Goal: Information Seeking & Learning: Check status

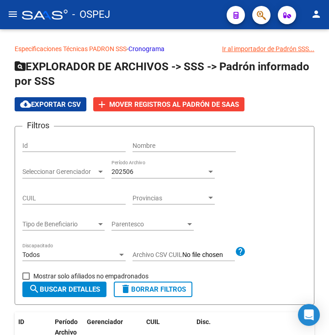
scroll to position [0, 0]
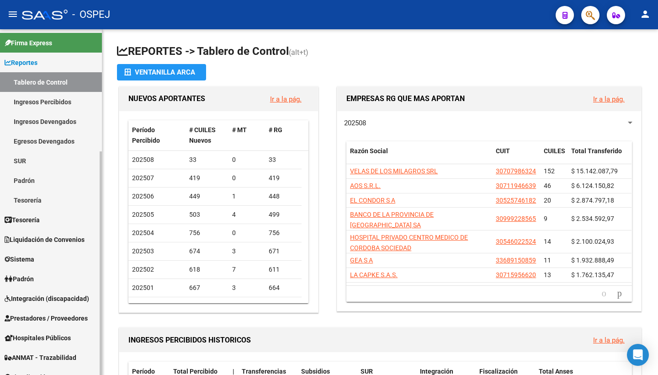
click at [26, 59] on span "Reportes" at bounding box center [21, 63] width 33 height 10
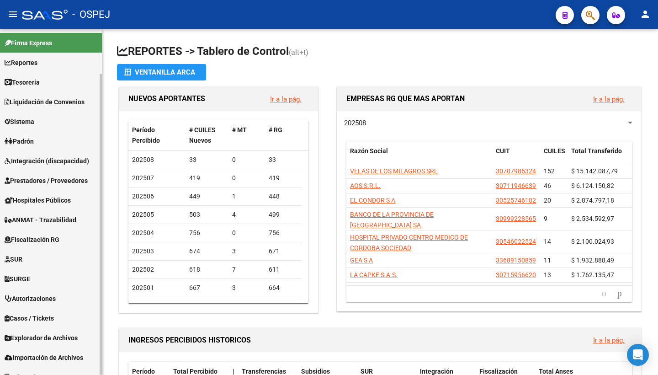
click at [35, 102] on span "Liquidación de Convenios" at bounding box center [45, 102] width 80 height 10
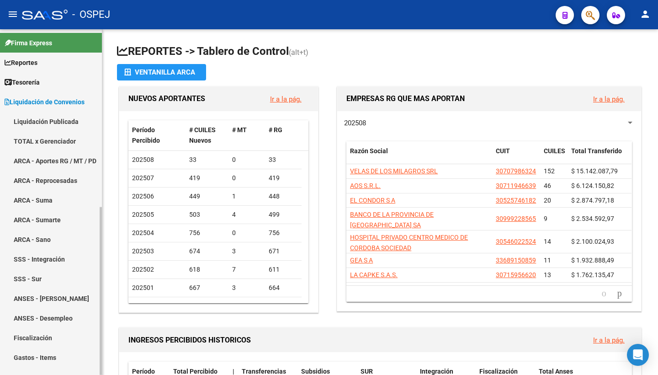
click at [47, 140] on link "TOTAL x Gerenciador" at bounding box center [51, 141] width 102 height 20
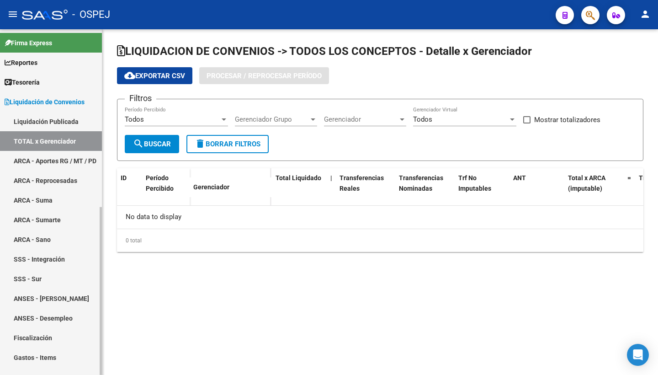
checkbox input "true"
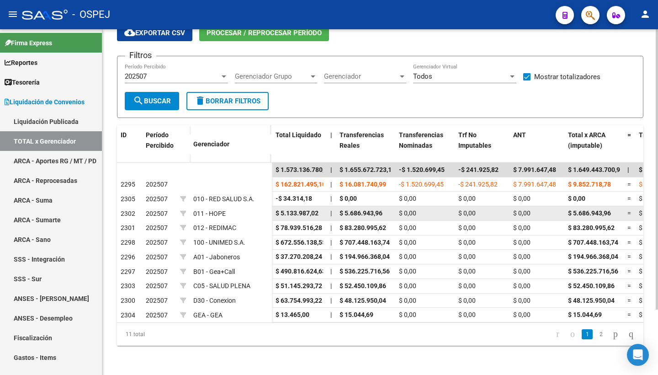
scroll to position [81, 0]
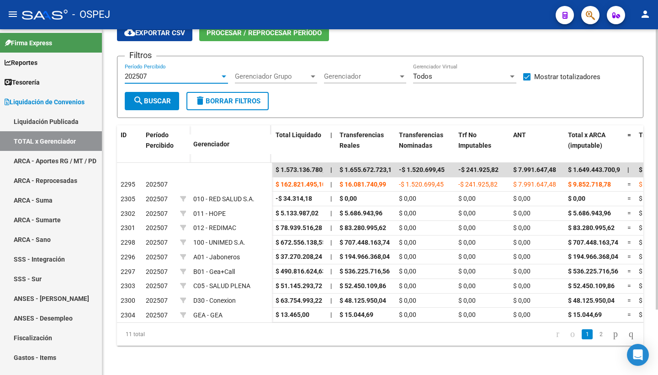
click at [191, 72] on div "202507" at bounding box center [172, 76] width 95 height 8
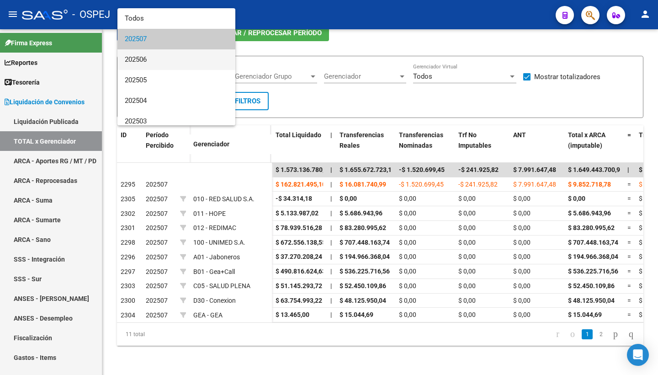
click at [177, 57] on span "202506" at bounding box center [176, 59] width 103 height 21
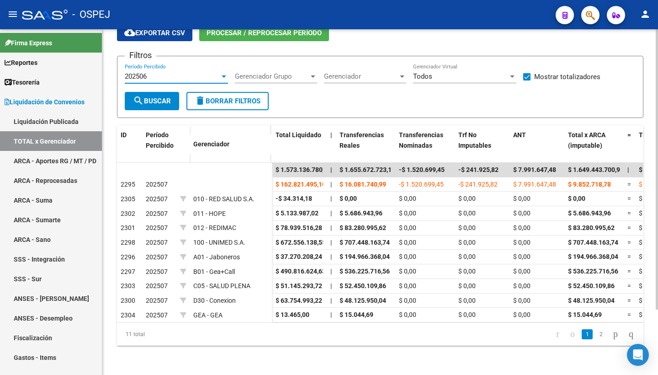
click at [166, 97] on span "search Buscar" at bounding box center [152, 101] width 38 height 8
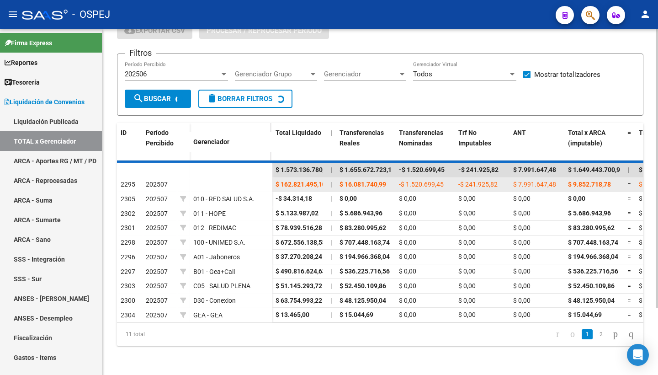
scroll to position [72, 0]
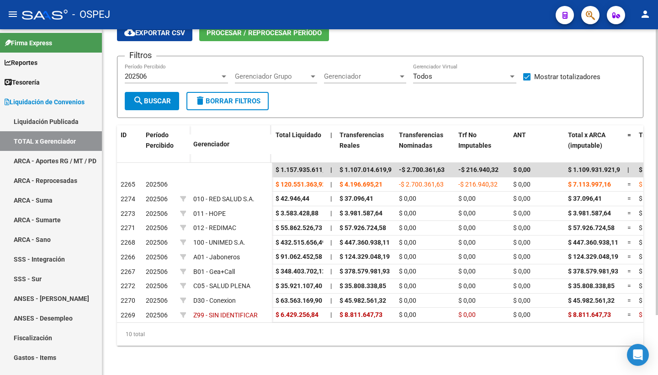
click at [161, 72] on div "202506" at bounding box center [172, 76] width 95 height 8
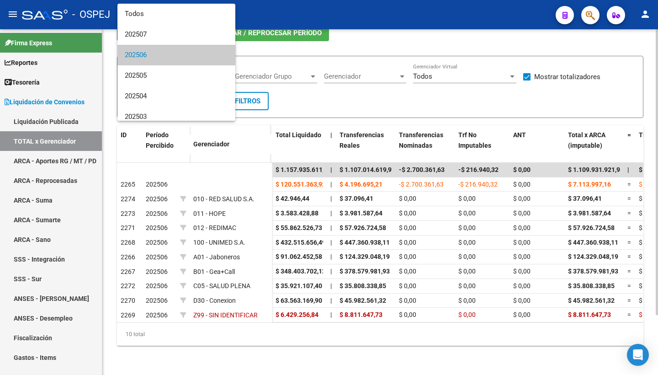
scroll to position [7, 0]
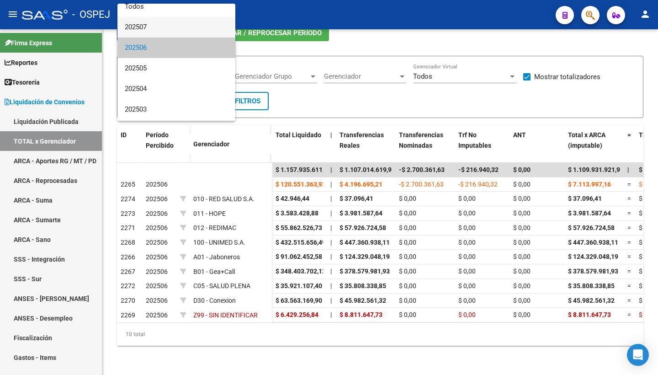
click at [155, 24] on span "202507" at bounding box center [176, 27] width 103 height 21
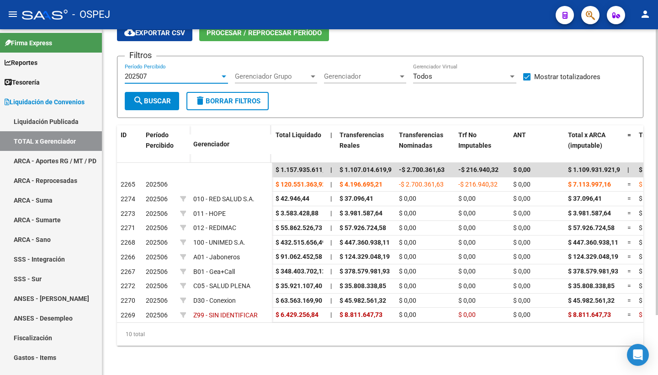
click at [152, 97] on span "search Buscar" at bounding box center [152, 101] width 38 height 8
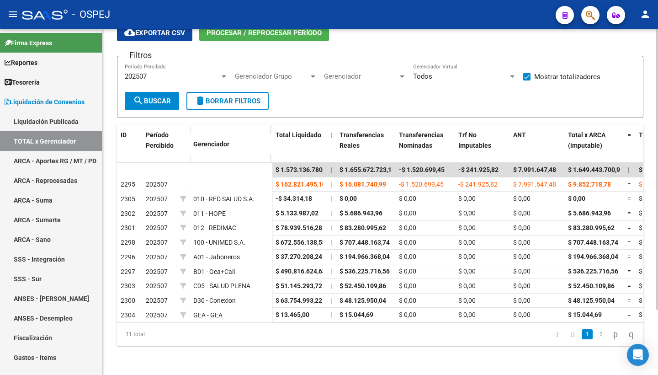
click at [178, 72] on div "202507" at bounding box center [172, 76] width 95 height 8
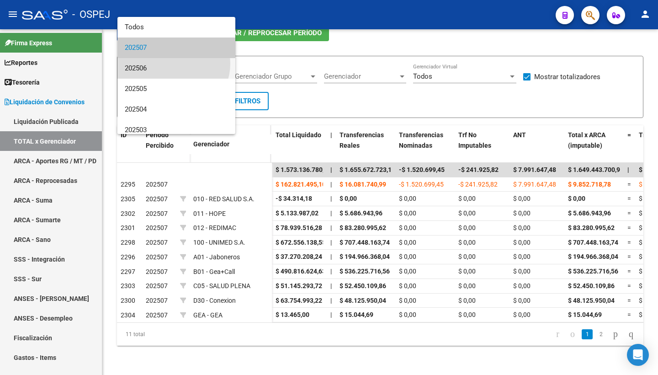
click at [173, 64] on span "202506" at bounding box center [176, 68] width 103 height 21
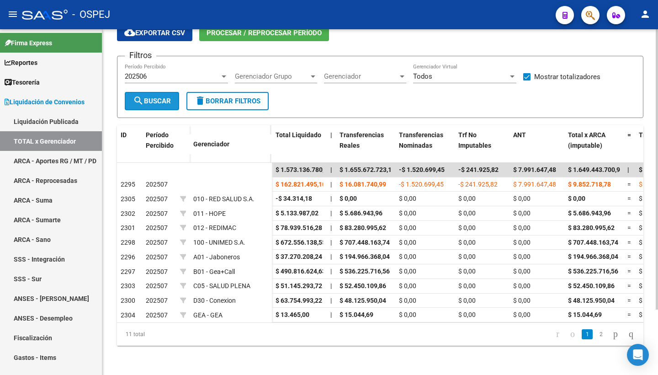
click at [163, 97] on span "search Buscar" at bounding box center [152, 101] width 38 height 8
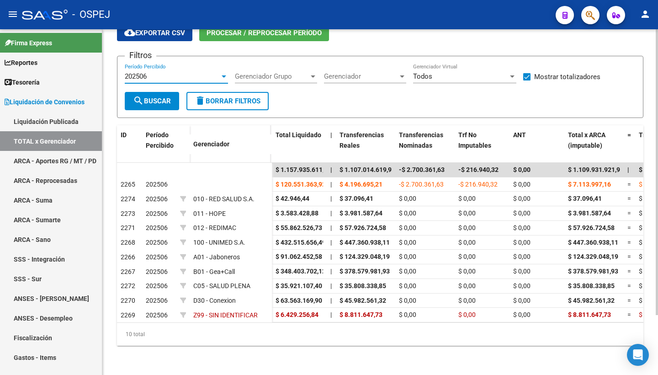
click at [170, 72] on div "202506" at bounding box center [172, 76] width 95 height 8
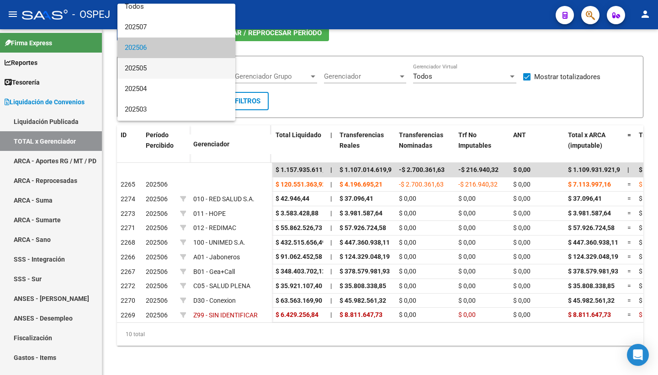
click at [163, 63] on span "202505" at bounding box center [176, 68] width 103 height 21
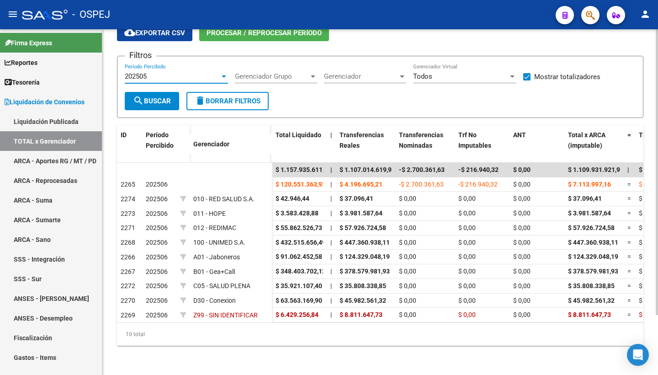
click at [157, 97] on span "search Buscar" at bounding box center [152, 101] width 38 height 8
click at [170, 72] on div "202505" at bounding box center [172, 76] width 95 height 8
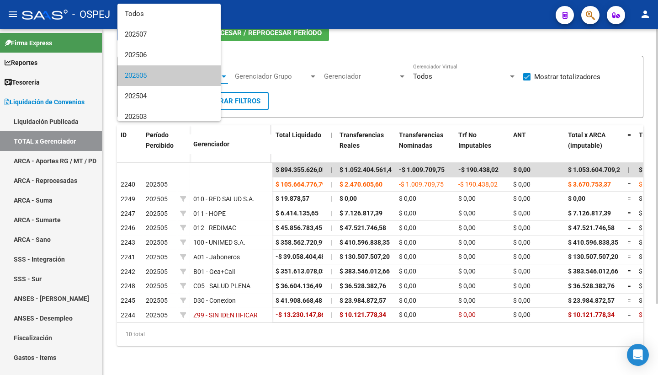
scroll to position [28, 0]
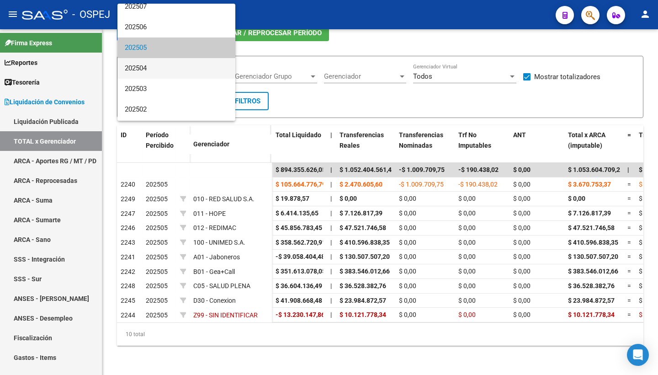
click at [150, 63] on span "202504" at bounding box center [176, 68] width 103 height 21
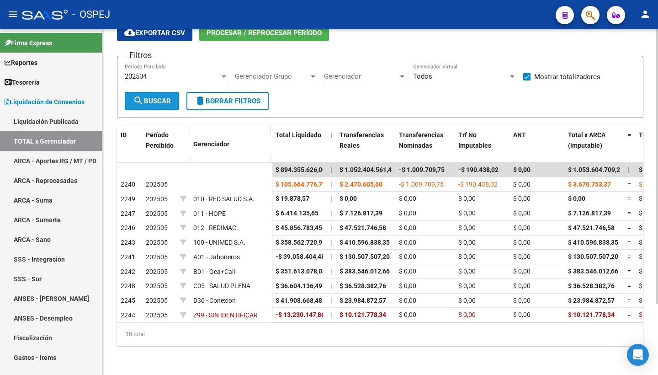
click at [150, 92] on button "search Buscar" at bounding box center [152, 101] width 54 height 18
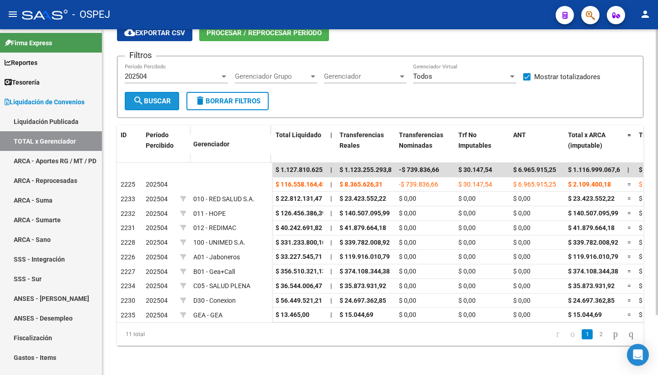
click at [155, 92] on button "search Buscar" at bounding box center [152, 101] width 54 height 18
click at [160, 97] on span "search Buscar" at bounding box center [152, 101] width 38 height 8
click at [163, 72] on div "202504" at bounding box center [172, 76] width 95 height 8
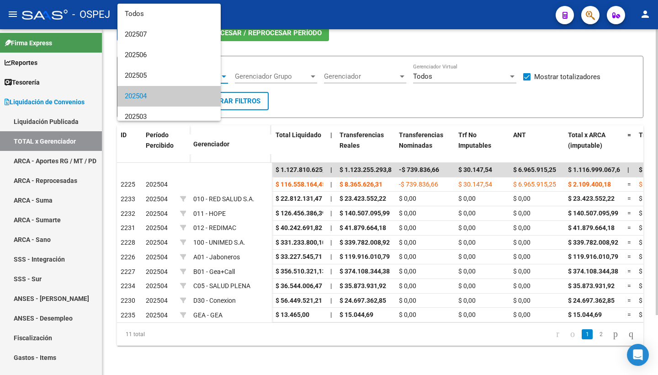
scroll to position [48, 0]
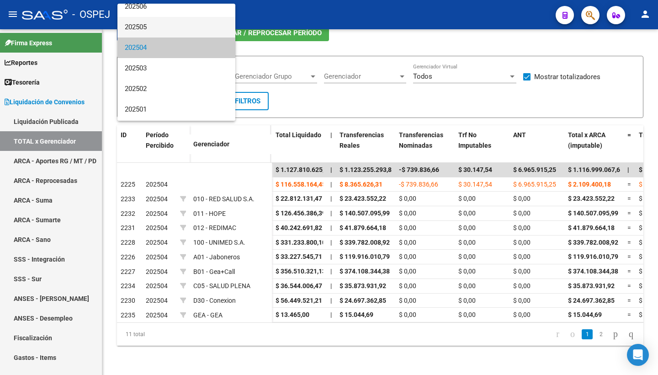
click at [157, 30] on span "202505" at bounding box center [176, 27] width 103 height 21
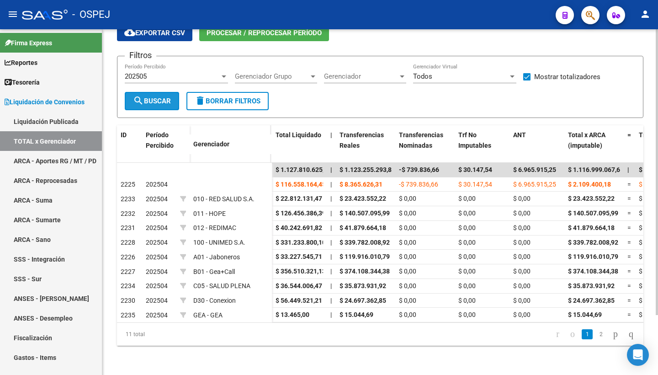
click at [150, 97] on span "search Buscar" at bounding box center [152, 101] width 38 height 8
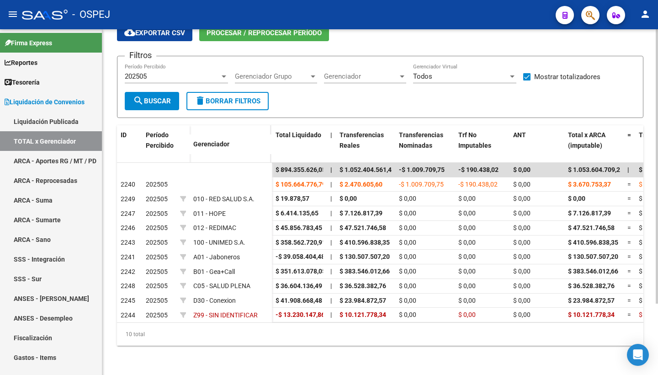
click at [159, 72] on div "202505" at bounding box center [172, 76] width 95 height 8
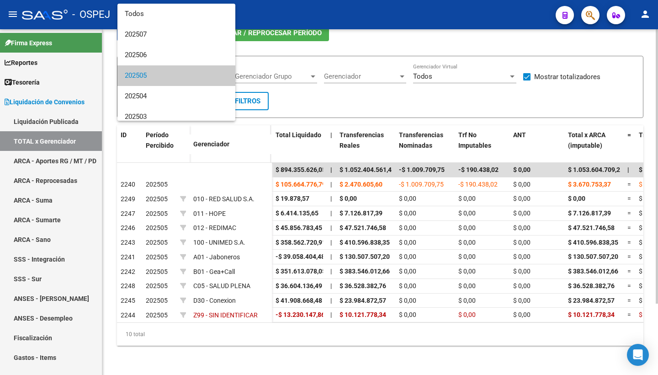
scroll to position [28, 0]
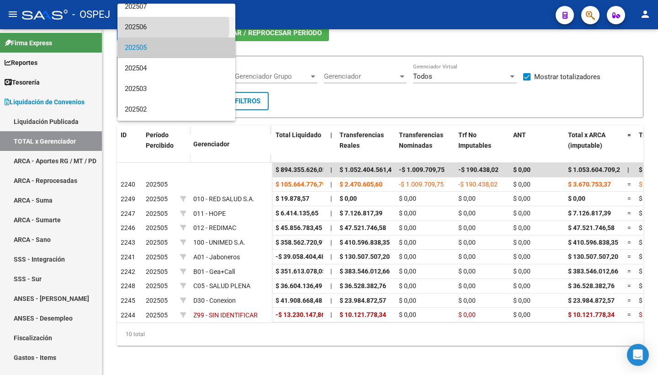
click at [156, 27] on span "202506" at bounding box center [176, 27] width 103 height 21
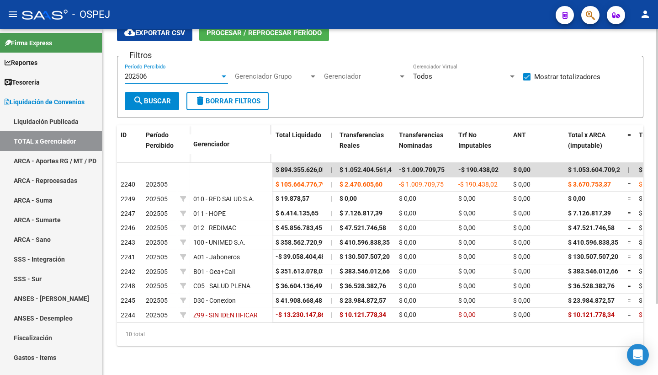
click at [147, 97] on span "search Buscar" at bounding box center [152, 101] width 38 height 8
click at [152, 72] on div "202506" at bounding box center [172, 76] width 95 height 8
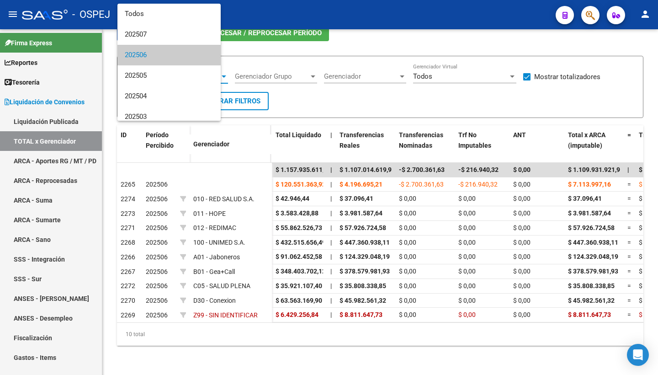
scroll to position [7, 0]
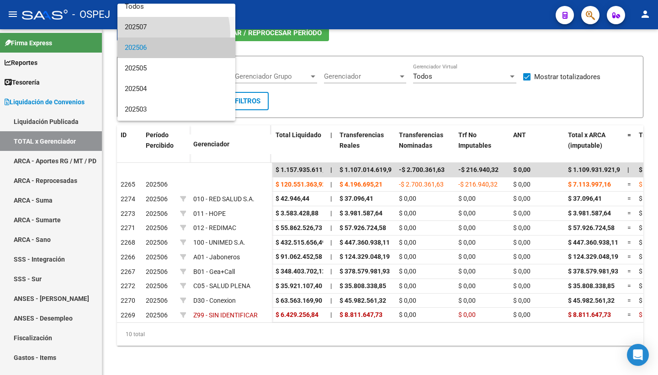
click at [152, 34] on span "202507" at bounding box center [176, 27] width 103 height 21
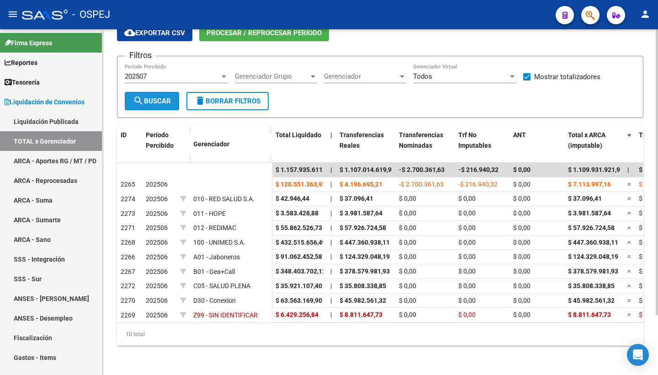
click at [153, 97] on span "search Buscar" at bounding box center [152, 101] width 38 height 8
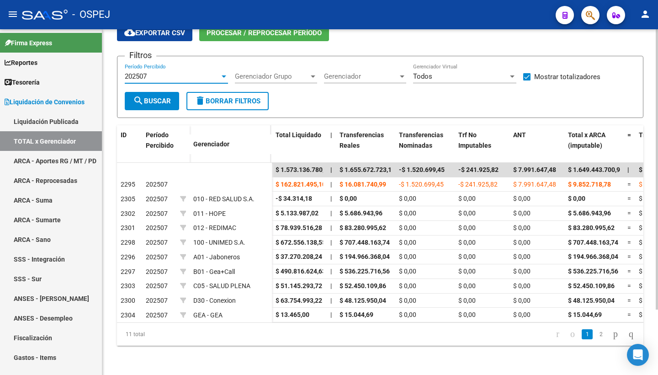
click at [156, 72] on div "202507" at bounding box center [172, 76] width 95 height 8
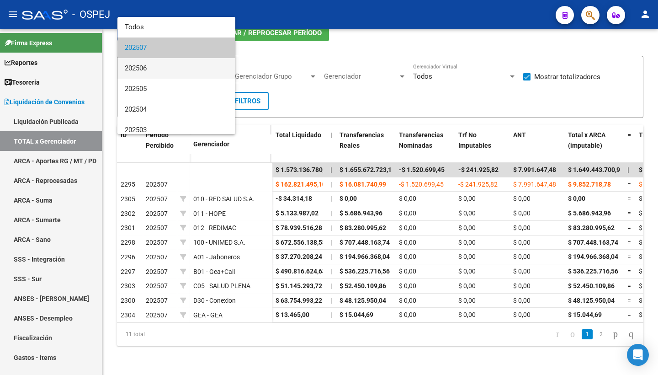
click at [150, 64] on span "202506" at bounding box center [176, 68] width 103 height 21
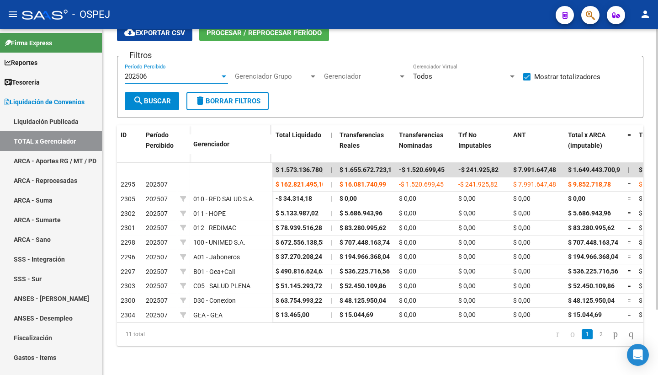
click at [149, 97] on span "search Buscar" at bounding box center [152, 101] width 38 height 8
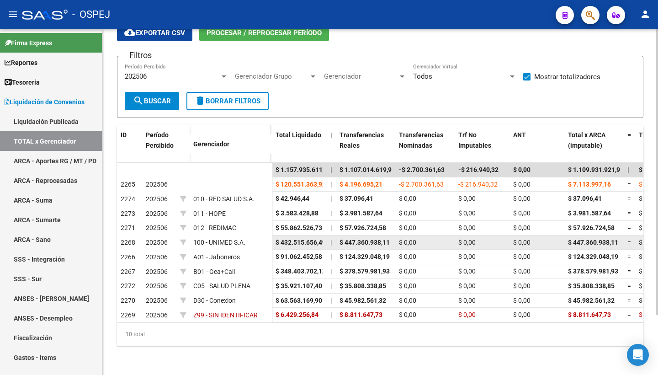
scroll to position [0, 0]
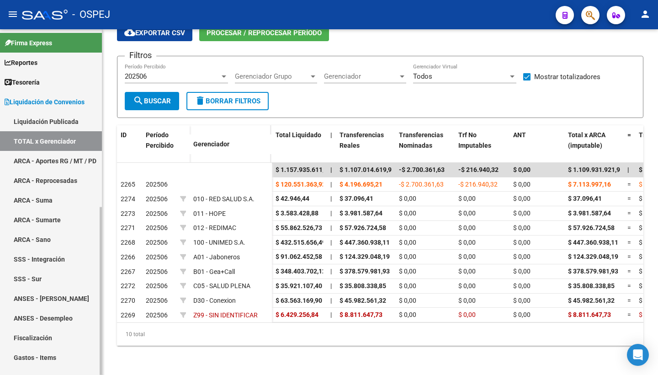
click at [70, 99] on span "Liquidación de Convenios" at bounding box center [45, 102] width 80 height 10
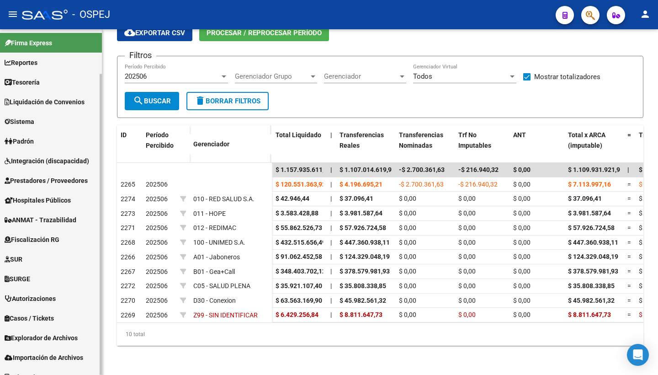
click at [32, 144] on span "Padrón" at bounding box center [19, 141] width 29 height 10
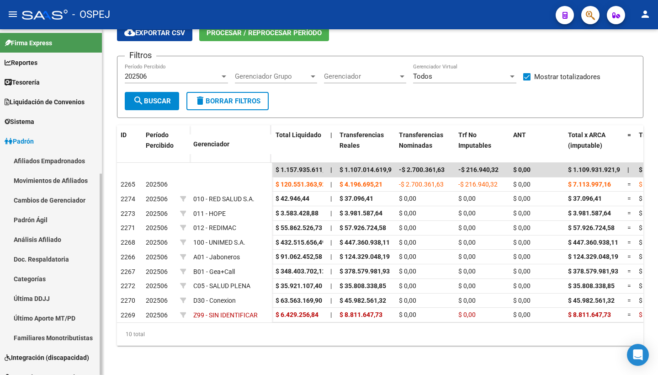
click at [37, 221] on link "Padrón Ágil" at bounding box center [51, 220] width 102 height 20
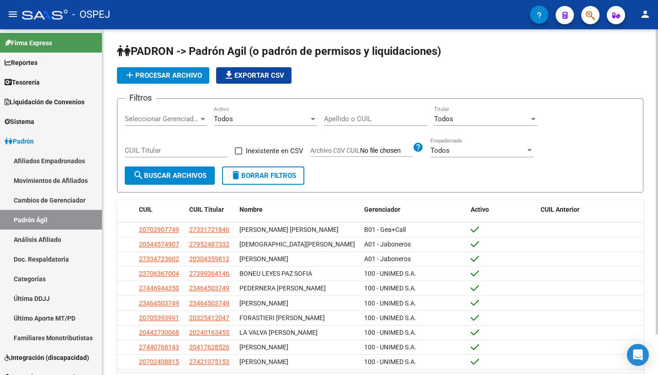
click at [436, 116] on span "Todos" at bounding box center [443, 119] width 19 height 8
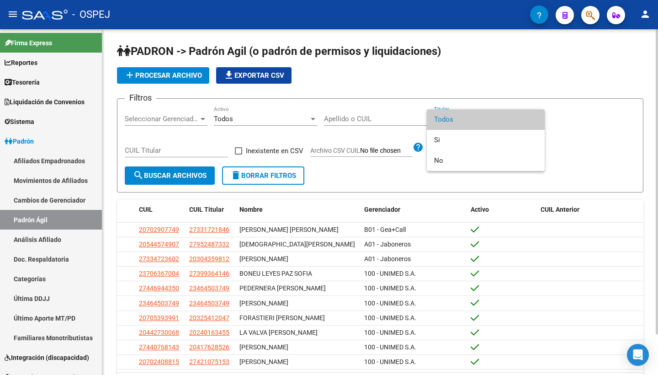
click at [436, 116] on span "Todos" at bounding box center [485, 119] width 103 height 21
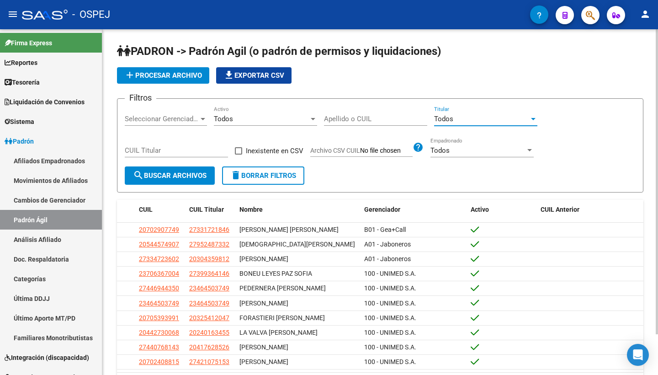
click at [174, 120] on span "Seleccionar Gerenciador" at bounding box center [162, 119] width 74 height 8
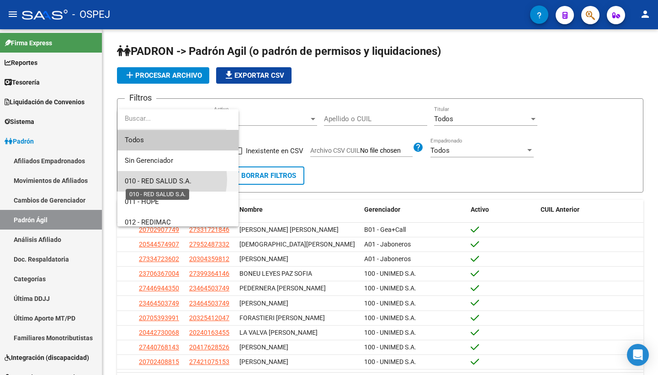
click at [164, 179] on span "010 - RED SALUD S.A." at bounding box center [158, 181] width 67 height 8
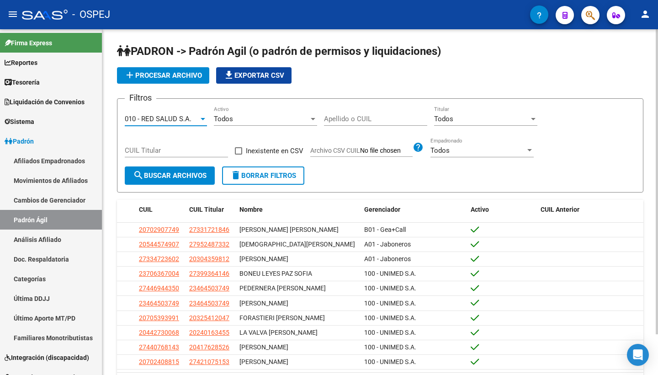
click at [163, 175] on span "search Buscar Archivos" at bounding box center [170, 175] width 74 height 8
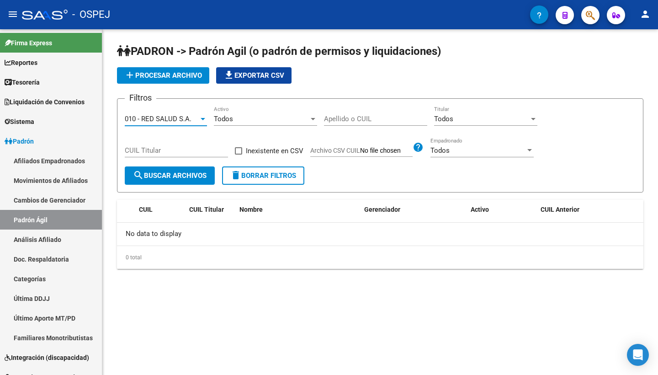
click at [159, 121] on span "010 - RED SALUD S.A." at bounding box center [158, 119] width 67 height 8
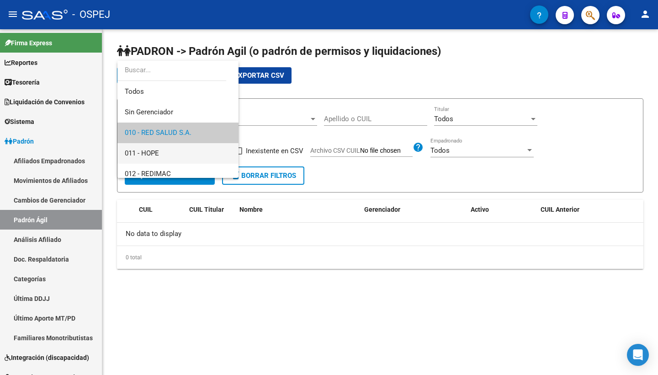
scroll to position [13, 0]
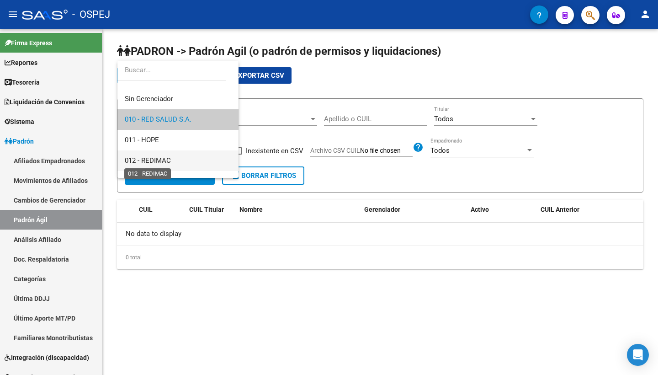
click at [159, 158] on span "012 - REDIMAC" at bounding box center [148, 160] width 46 height 8
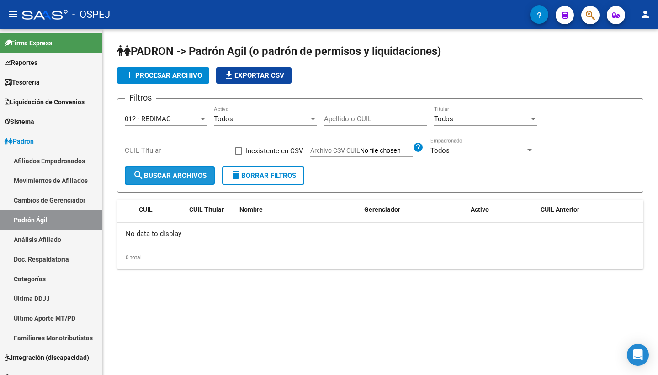
click at [162, 177] on span "search Buscar Archivos" at bounding box center [170, 175] width 74 height 8
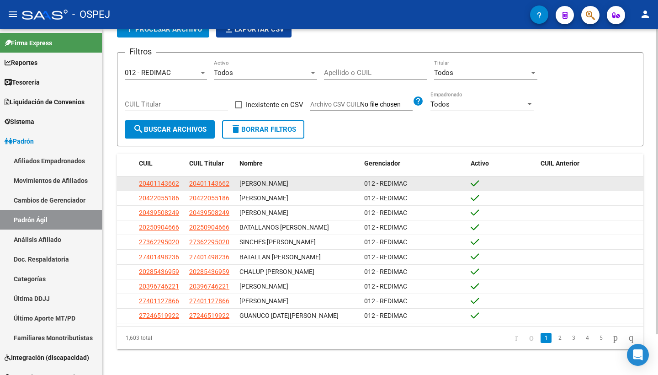
scroll to position [0, 0]
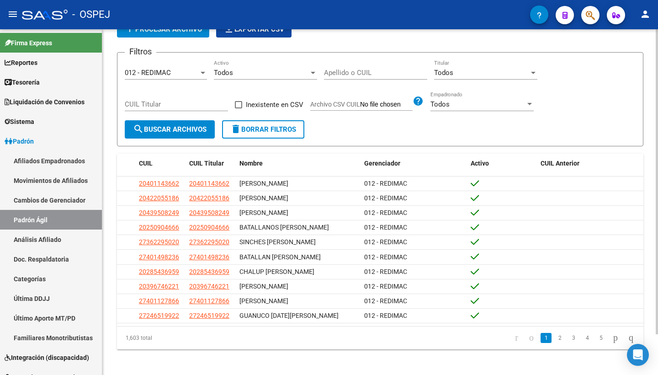
click at [178, 79] on div "012 - REDIMAC Seleccionar Gerenciador" at bounding box center [166, 70] width 82 height 20
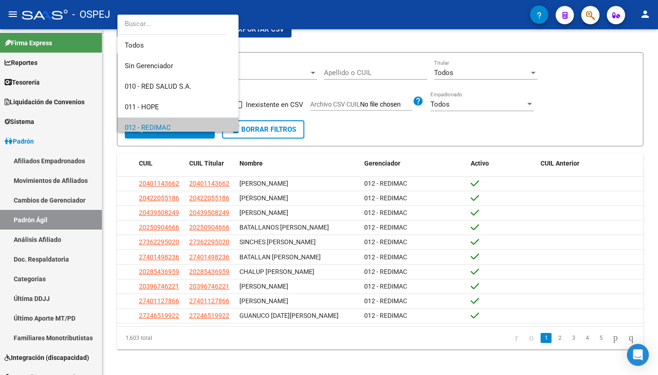
scroll to position [54, 0]
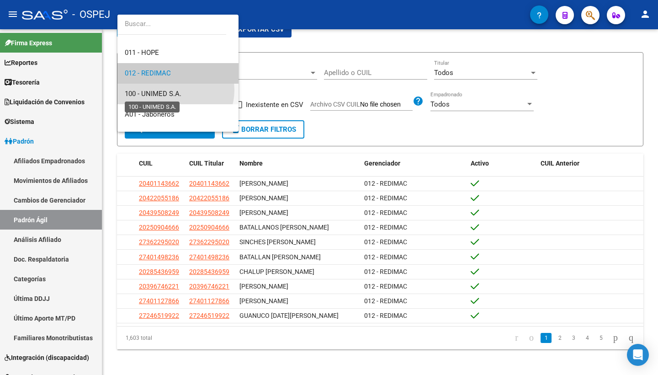
click at [175, 90] on span "100 - UNIMED S.A." at bounding box center [153, 94] width 57 height 8
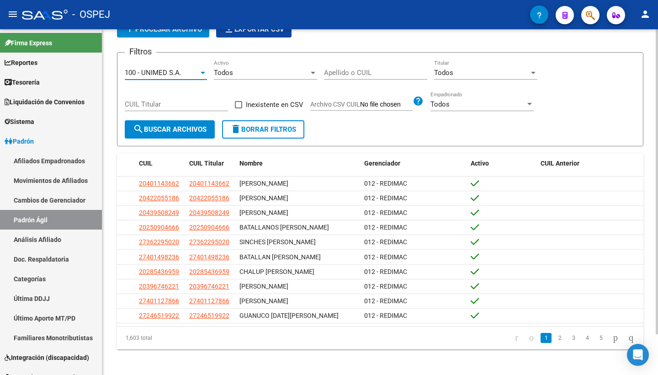
click at [172, 126] on span "search Buscar Archivos" at bounding box center [170, 129] width 74 height 8
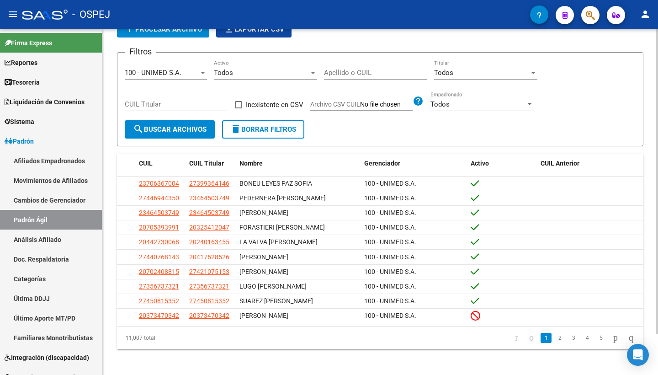
click at [159, 71] on span "100 - UNIMED S.A." at bounding box center [153, 73] width 57 height 8
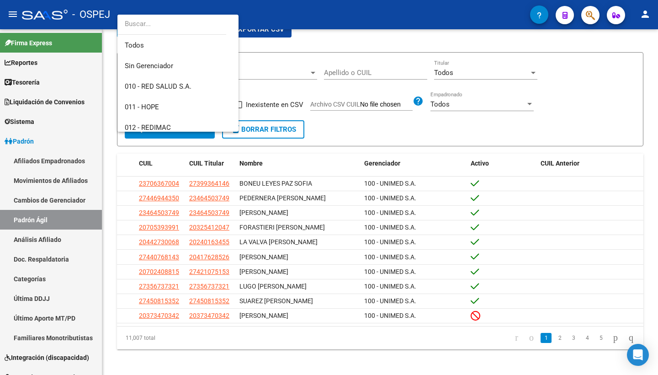
scroll to position [75, 0]
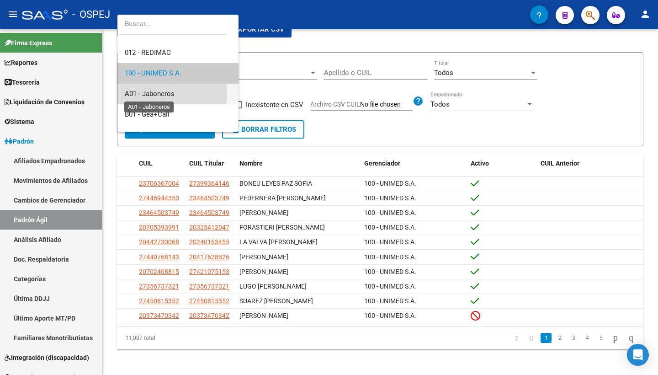
click at [161, 92] on span "A01 - Jaboneros" at bounding box center [150, 94] width 50 height 8
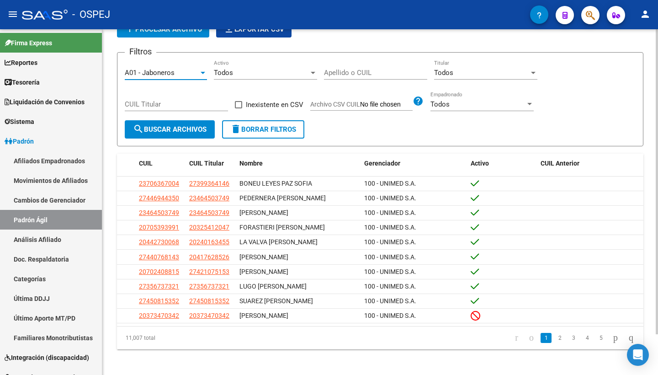
click at [159, 129] on span "search Buscar Archivos" at bounding box center [170, 129] width 74 height 8
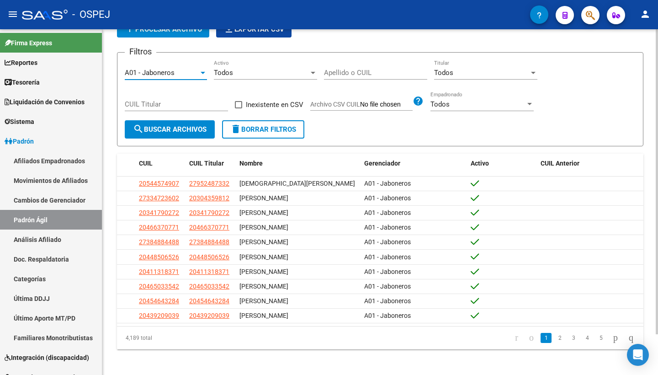
click at [158, 73] on span "A01 - Jaboneros" at bounding box center [150, 73] width 50 height 8
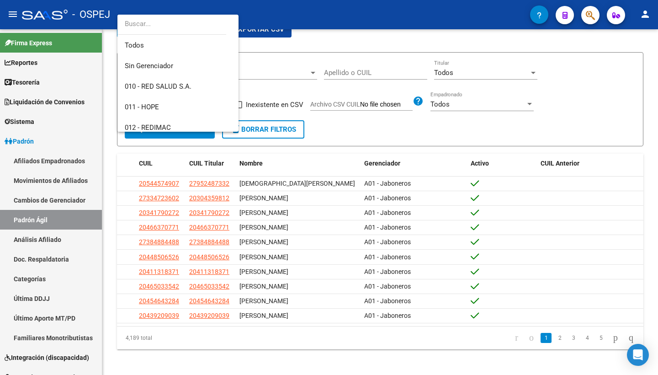
scroll to position [95, 0]
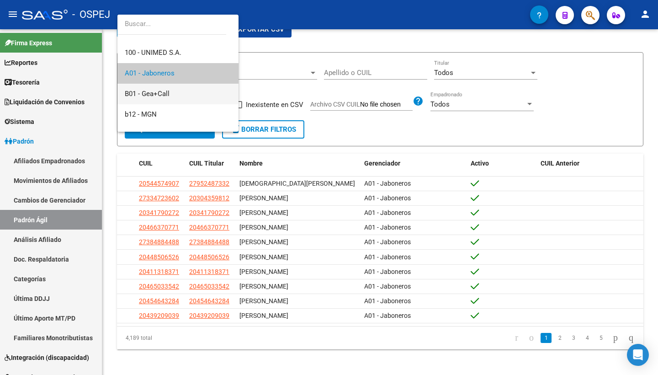
click at [156, 98] on span "B01 - Gea+Call" at bounding box center [178, 94] width 106 height 21
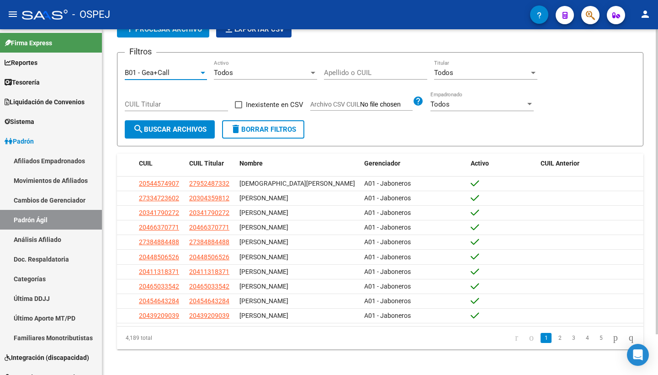
click at [153, 132] on span "search Buscar Archivos" at bounding box center [170, 129] width 74 height 8
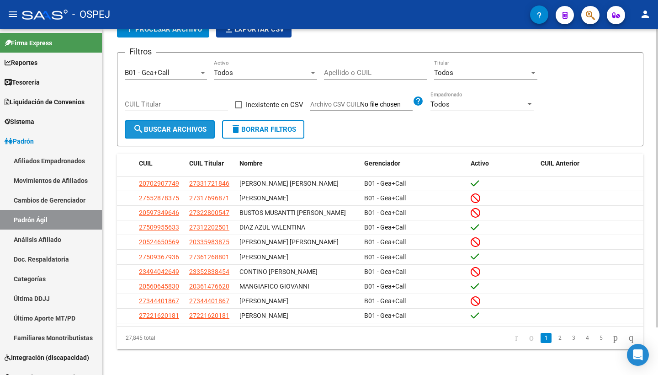
click at [166, 130] on span "search Buscar Archivos" at bounding box center [170, 129] width 74 height 8
click at [157, 71] on span "B01 - Gea+Call" at bounding box center [147, 73] width 45 height 8
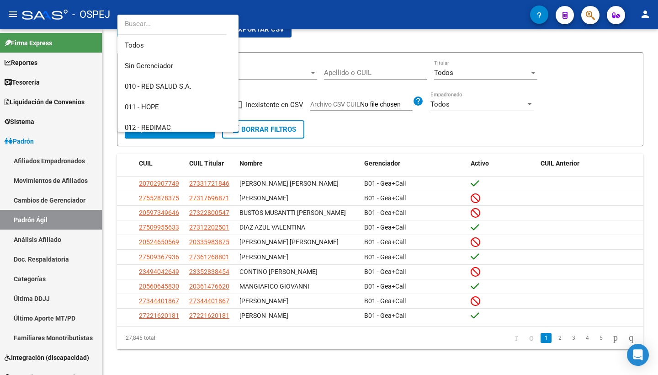
scroll to position [116, 0]
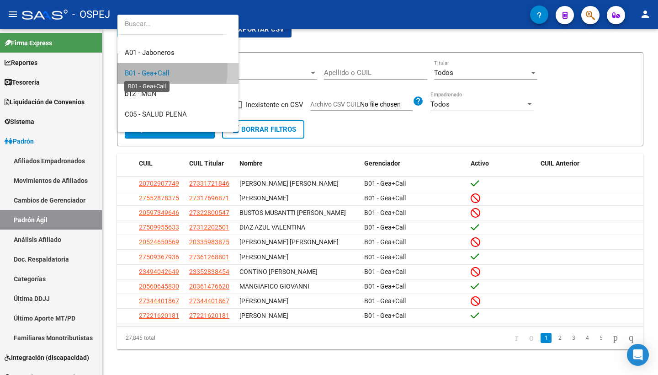
click at [159, 69] on span "B01 - Gea+Call" at bounding box center [147, 73] width 45 height 8
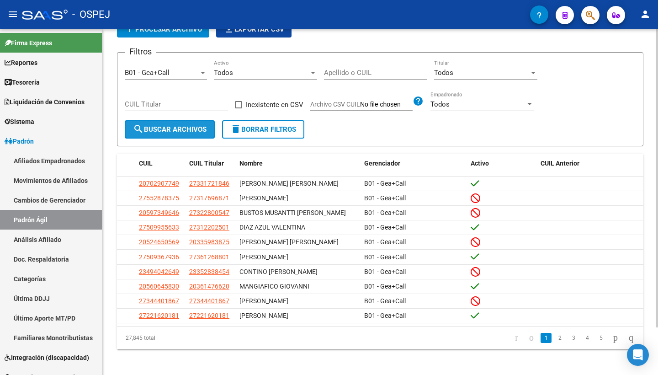
click at [165, 127] on span "search Buscar Archivos" at bounding box center [170, 129] width 74 height 8
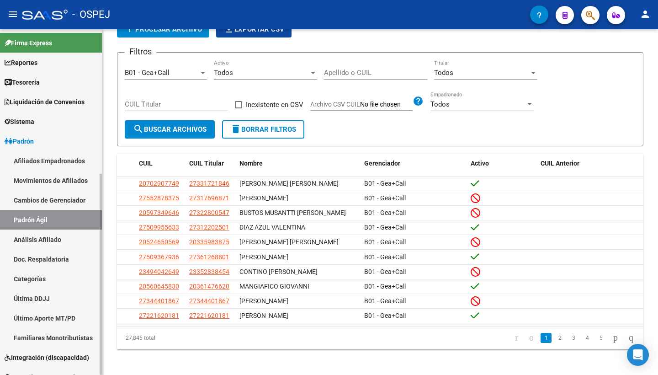
scroll to position [0, 0]
click at [35, 156] on link "Afiliados Empadronados" at bounding box center [51, 161] width 102 height 20
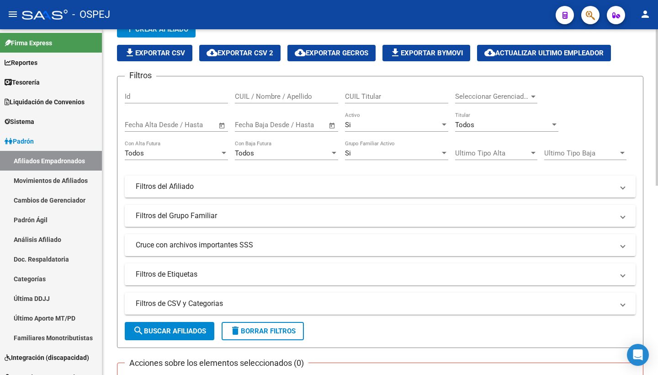
click at [486, 94] on span "Seleccionar Gerenciador" at bounding box center [492, 96] width 74 height 8
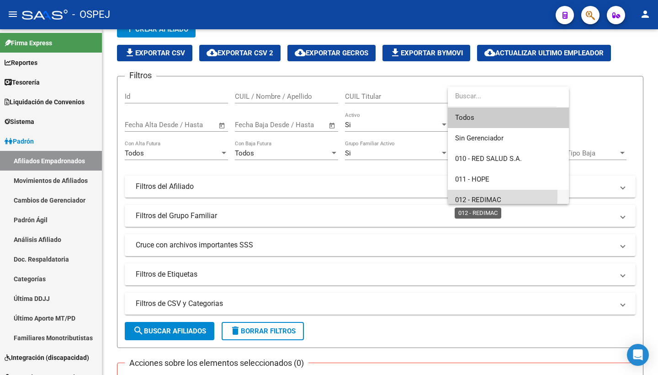
click at [471, 196] on span "012 - REDIMAC" at bounding box center [478, 200] width 46 height 8
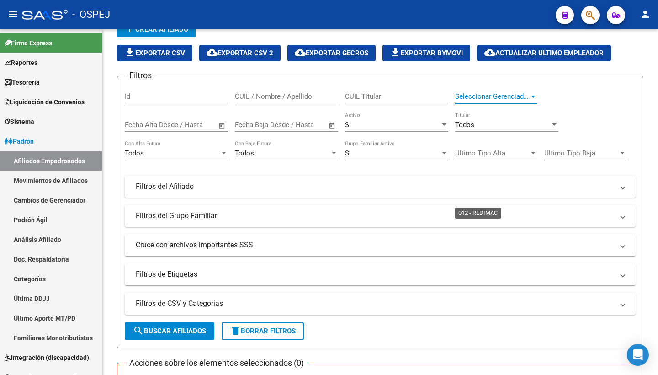
scroll to position [6, 0]
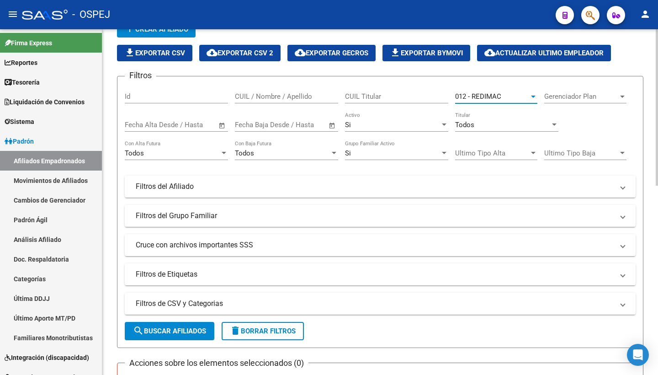
click at [190, 330] on span "search Buscar Afiliados" at bounding box center [169, 331] width 73 height 8
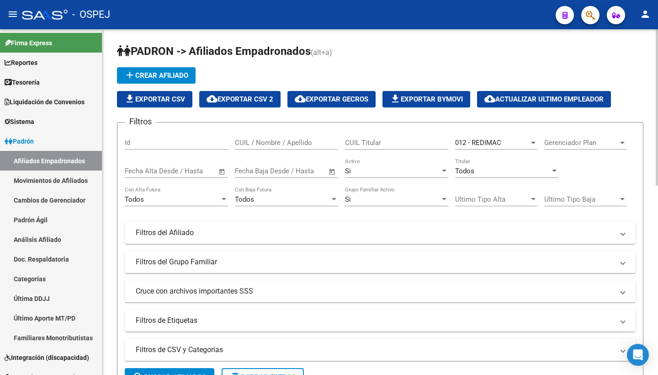
scroll to position [0, 0]
click at [504, 143] on div "012 - REDIMAC" at bounding box center [492, 142] width 74 height 8
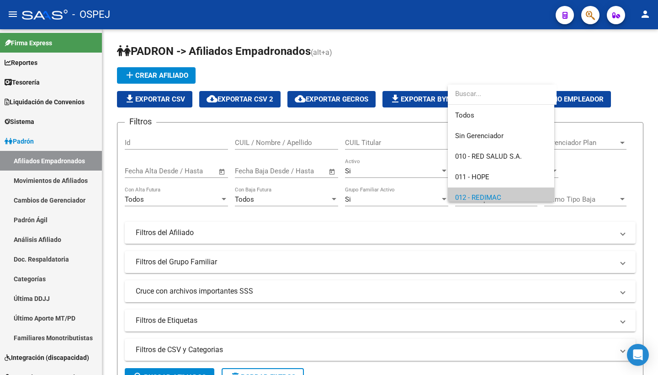
scroll to position [54, 0]
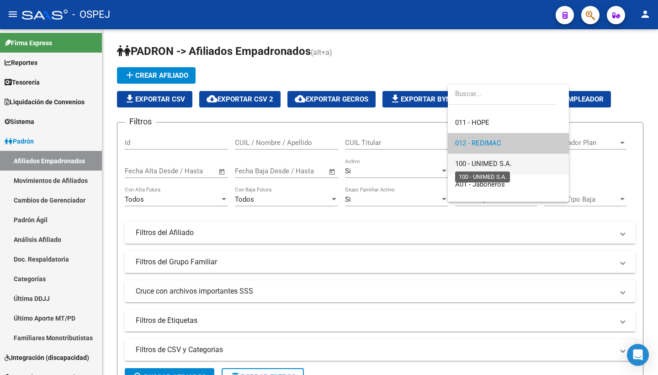
click at [489, 162] on span "100 - UNIMED S.A." at bounding box center [483, 163] width 57 height 8
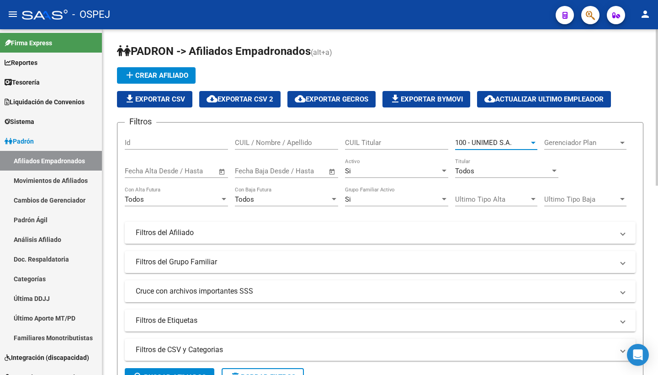
click at [150, 371] on button "search Buscar Afiliados" at bounding box center [170, 377] width 90 height 18
click at [477, 144] on span "100 - UNIMED S.A." at bounding box center [483, 142] width 57 height 8
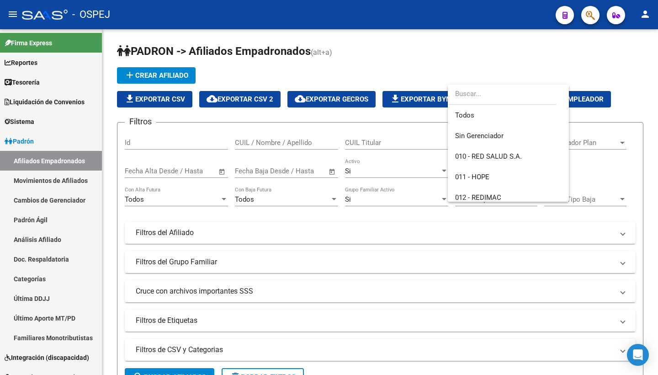
scroll to position [75, 0]
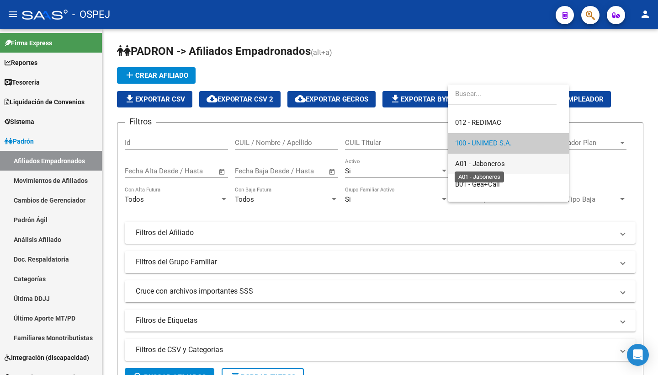
click at [473, 164] on span "A01 - Jaboneros" at bounding box center [480, 163] width 50 height 8
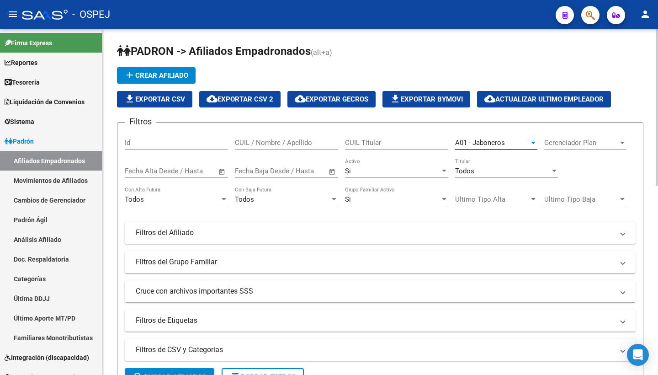
scroll to position [46, 0]
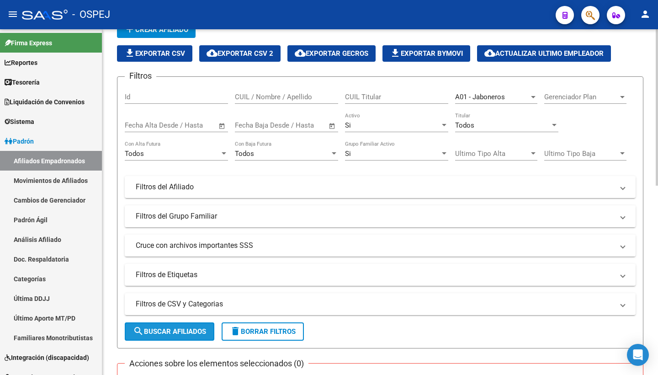
click at [160, 333] on span "search Buscar Afiliados" at bounding box center [169, 331] width 73 height 8
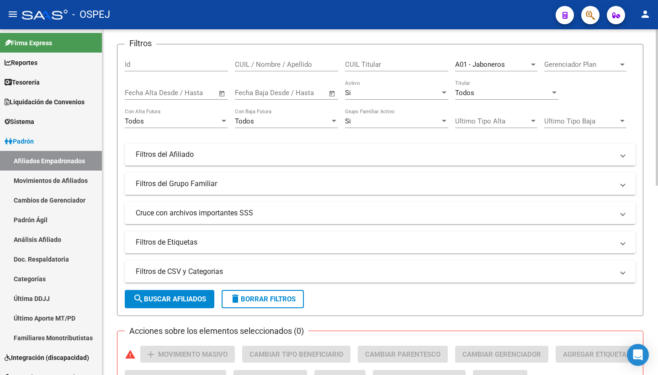
scroll to position [45, 0]
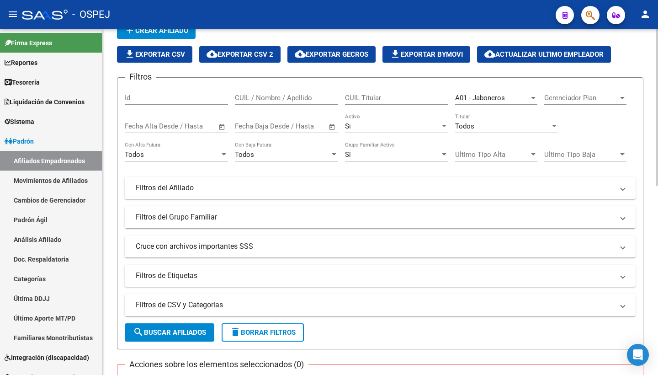
click at [496, 101] on span "A01 - Jaboneros" at bounding box center [480, 98] width 50 height 8
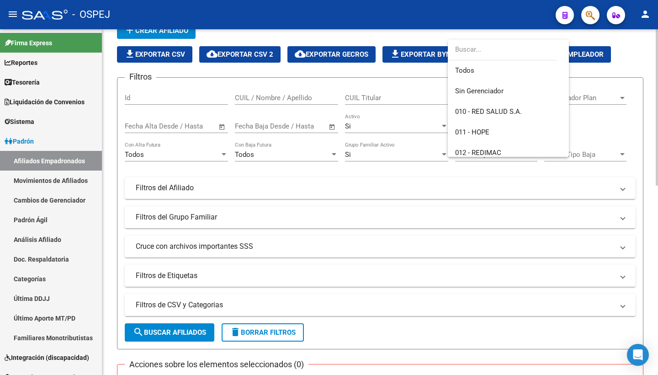
scroll to position [95, 0]
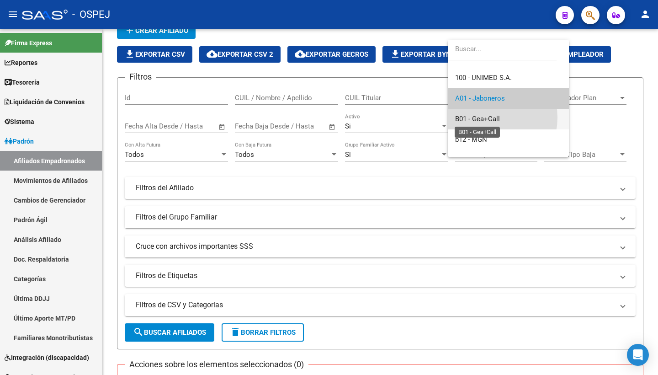
click at [482, 117] on span "B01 - Gea+Call" at bounding box center [477, 119] width 45 height 8
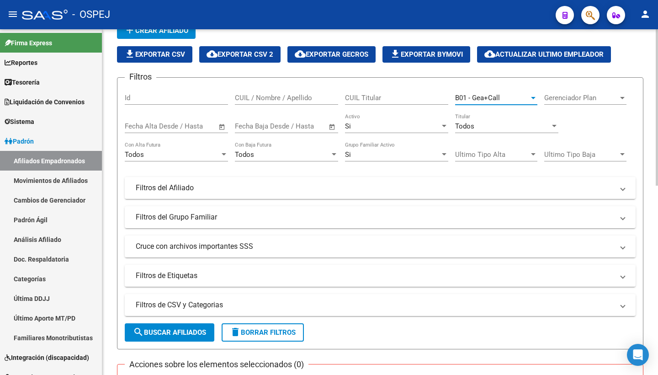
click at [195, 335] on span "search Buscar Afiliados" at bounding box center [169, 332] width 73 height 8
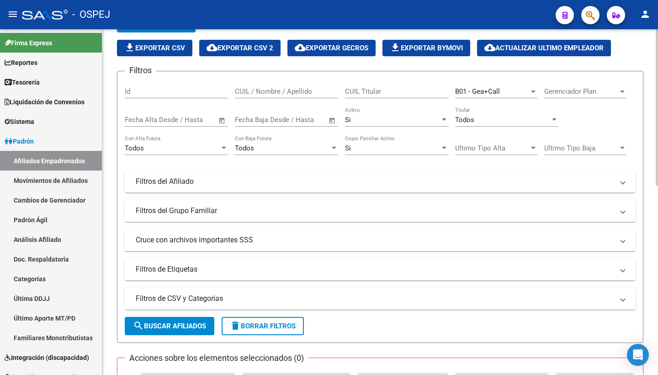
scroll to position [40, 0]
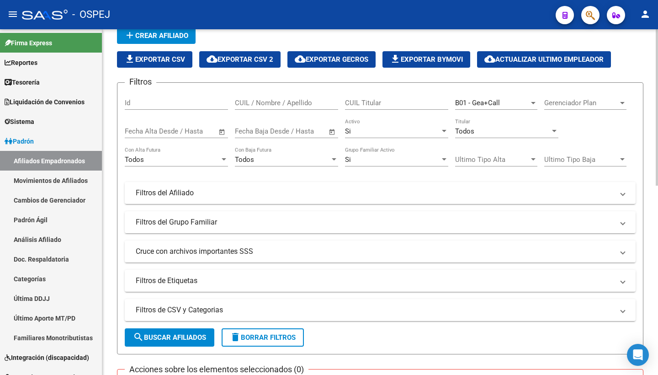
click at [497, 108] on div "B01 - Gea+Call Seleccionar Gerenciador" at bounding box center [496, 100] width 82 height 20
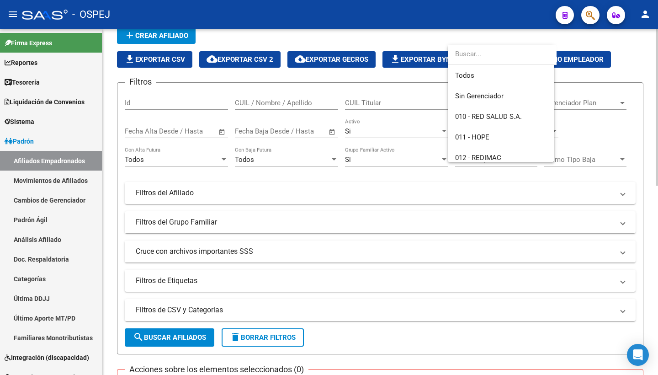
scroll to position [116, 0]
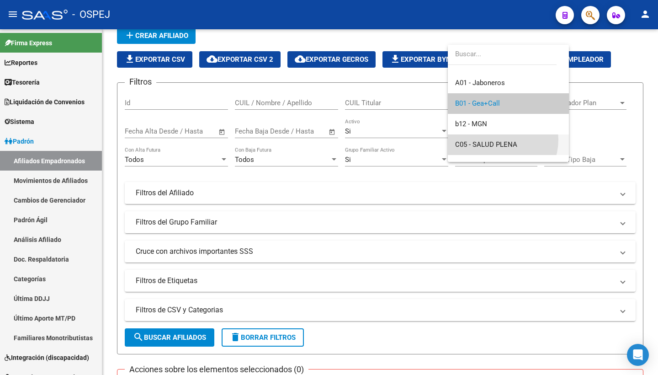
click at [493, 139] on span "C05 - SALUD PLENA" at bounding box center [508, 144] width 106 height 21
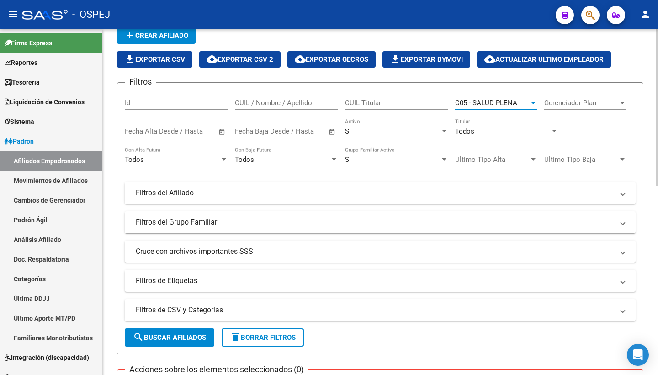
click at [199, 338] on span "search Buscar Afiliados" at bounding box center [169, 337] width 73 height 8
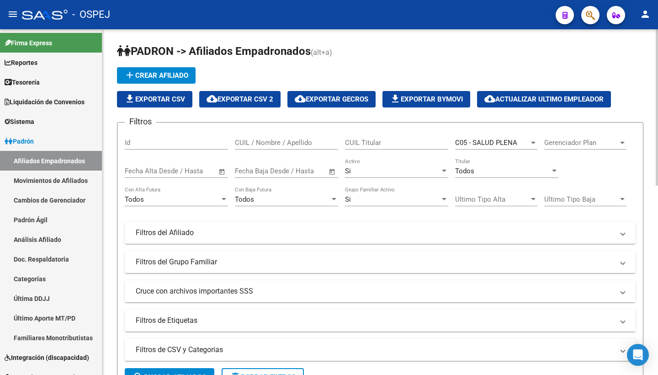
scroll to position [0, 0]
click at [507, 143] on span "C05 - SALUD PLENA" at bounding box center [486, 142] width 62 height 8
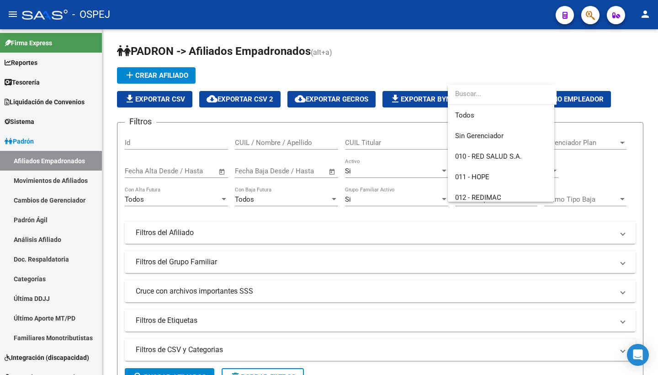
scroll to position [157, 0]
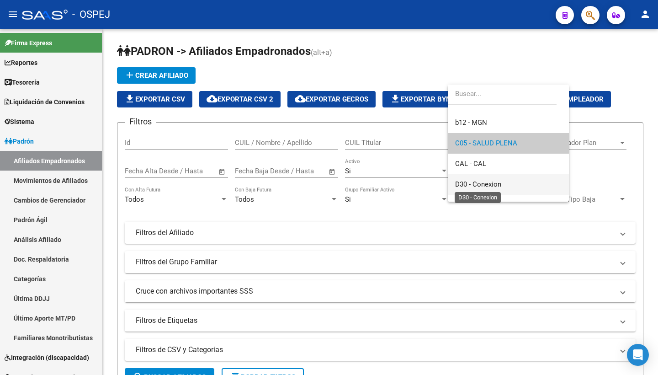
click at [482, 183] on span "D30 - Conexion" at bounding box center [478, 184] width 46 height 8
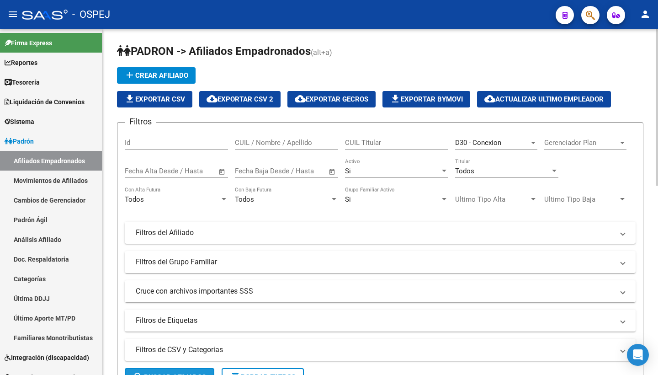
click at [162, 373] on button "search Buscar Afiliados" at bounding box center [170, 377] width 90 height 18
click at [494, 137] on div "D30 - Conexion Seleccionar Gerenciador" at bounding box center [496, 140] width 82 height 20
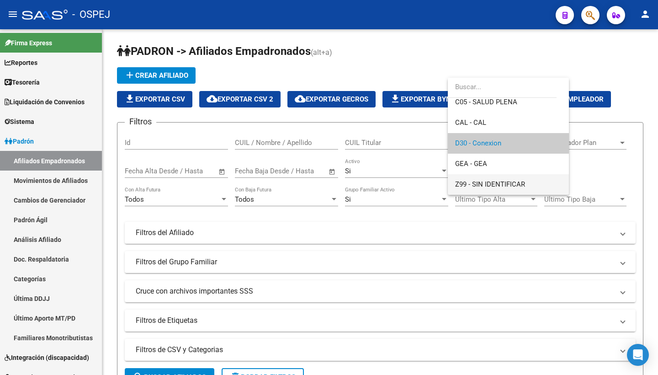
click at [477, 175] on span "Z99 - SIN IDENTIFICAR" at bounding box center [508, 184] width 106 height 21
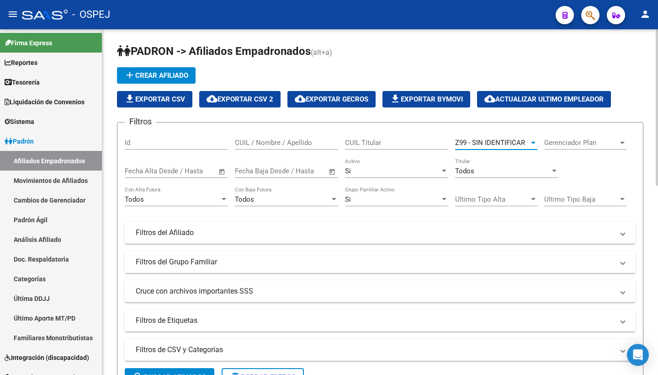
click at [176, 374] on span "search Buscar Afiliados" at bounding box center [169, 377] width 73 height 8
